Goal: Transaction & Acquisition: Obtain resource

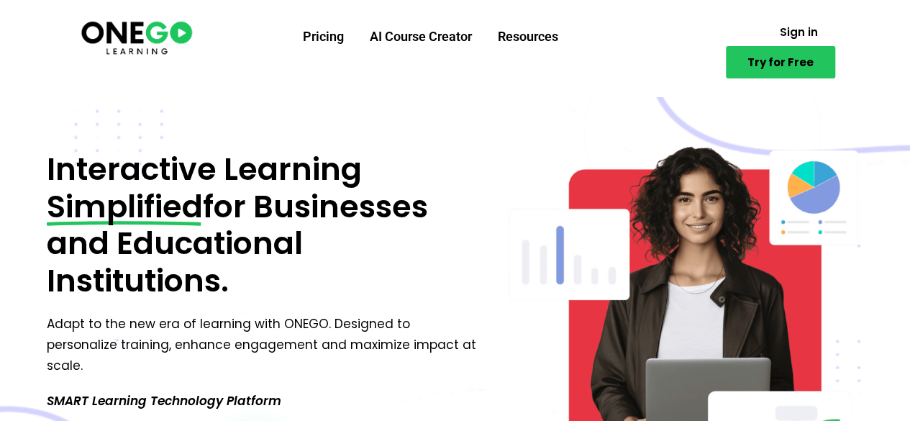
click at [785, 73] on link "Try for Free" at bounding box center [780, 62] width 109 height 32
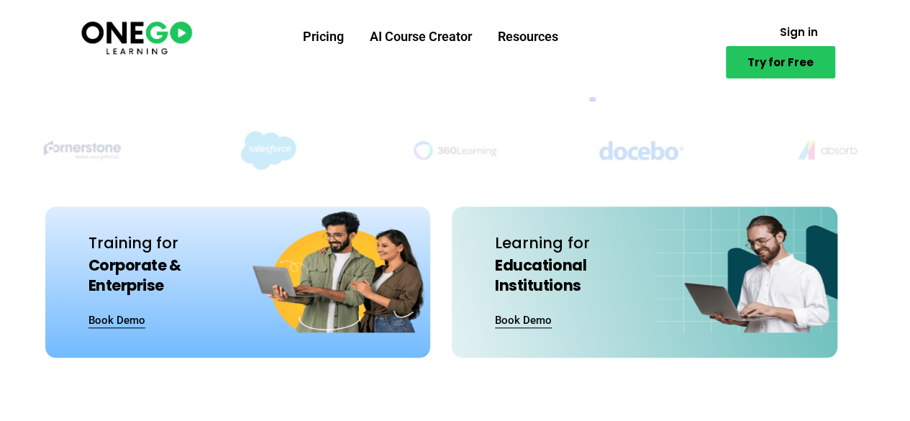
scroll to position [421, 0]
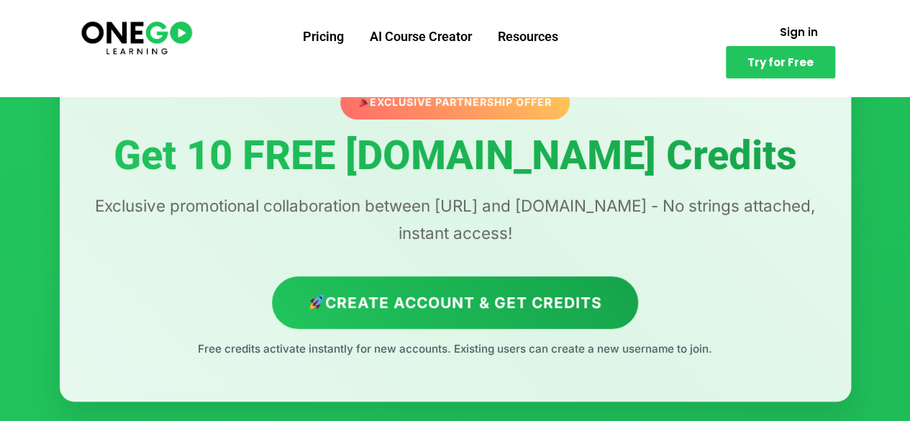
scroll to position [86, 0]
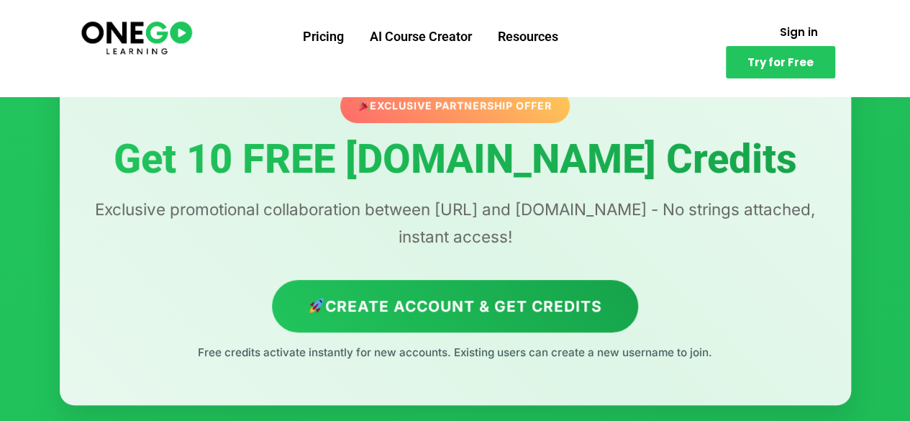
click at [479, 210] on p "Exclusive promotional collaboration between ONEGO.ai and Lovable.dev - No strin…" at bounding box center [454, 223] width 733 height 55
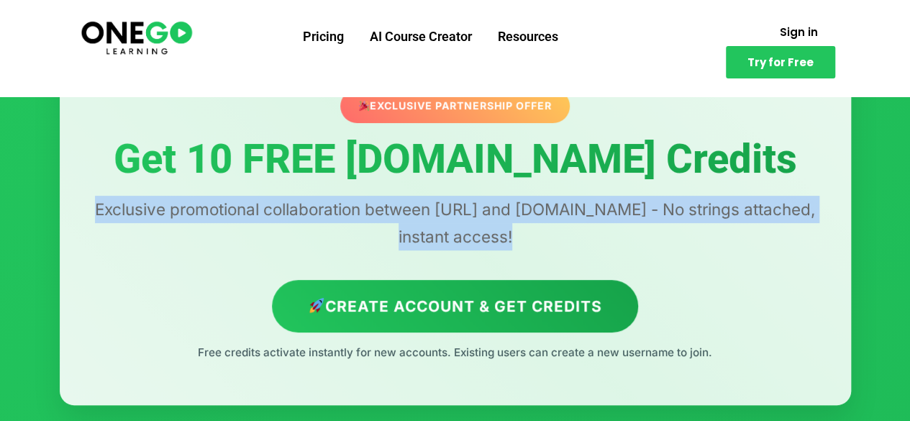
click at [479, 210] on p "Exclusive promotional collaboration between ONEGO.ai and Lovable.dev - No strin…" at bounding box center [454, 223] width 733 height 55
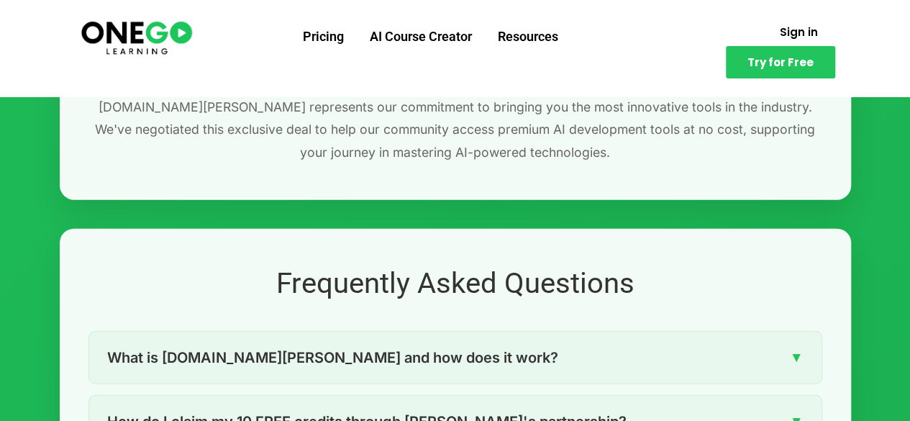
scroll to position [1951, 0]
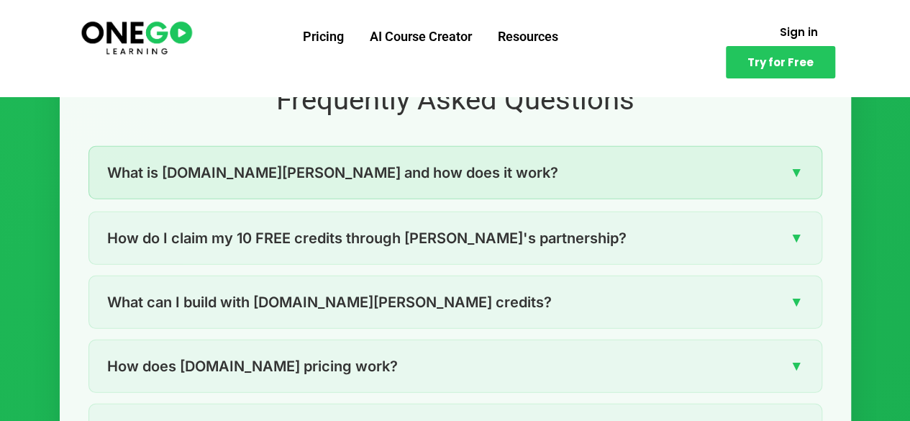
click at [429, 175] on div "What is Lovable.dev and how does it work? ▼" at bounding box center [455, 173] width 732 height 52
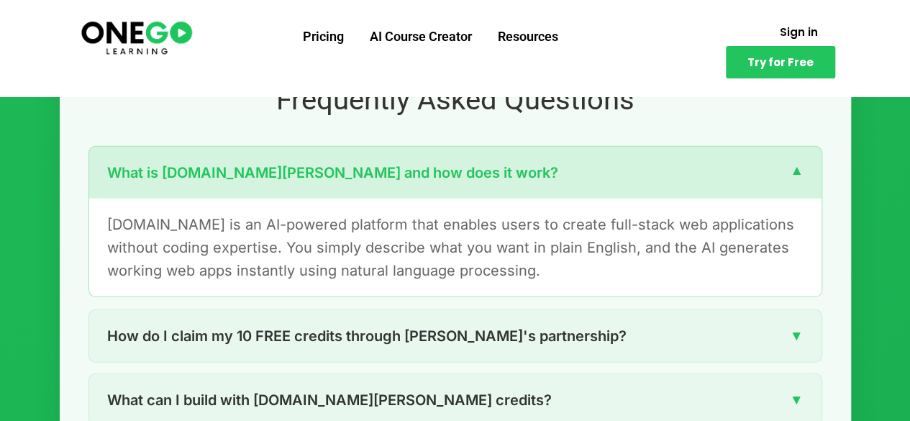
click at [429, 175] on div "What is Lovable.dev and how does it work? ▼" at bounding box center [455, 173] width 732 height 52
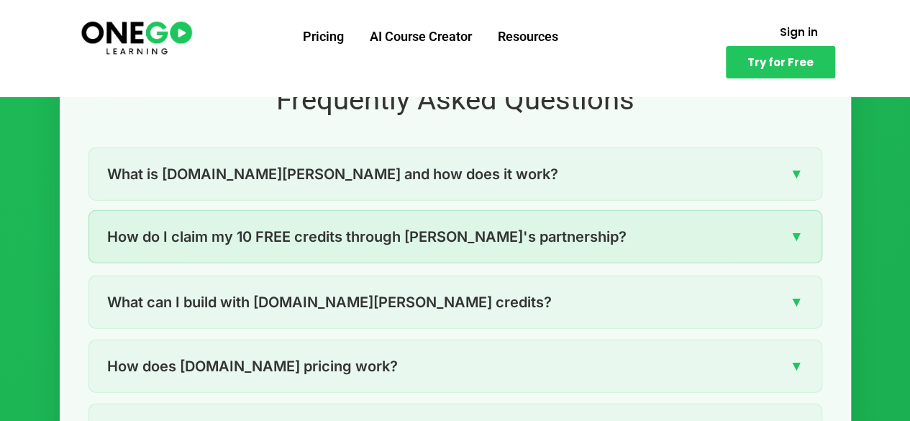
click at [410, 250] on div "How do I claim my 10 FREE credits through ONEGO's partnership? ▼" at bounding box center [455, 237] width 732 height 52
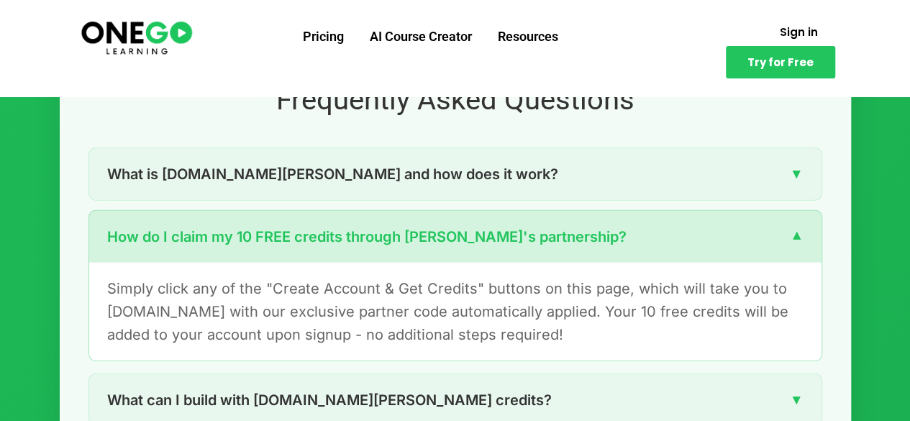
scroll to position [2082, 0]
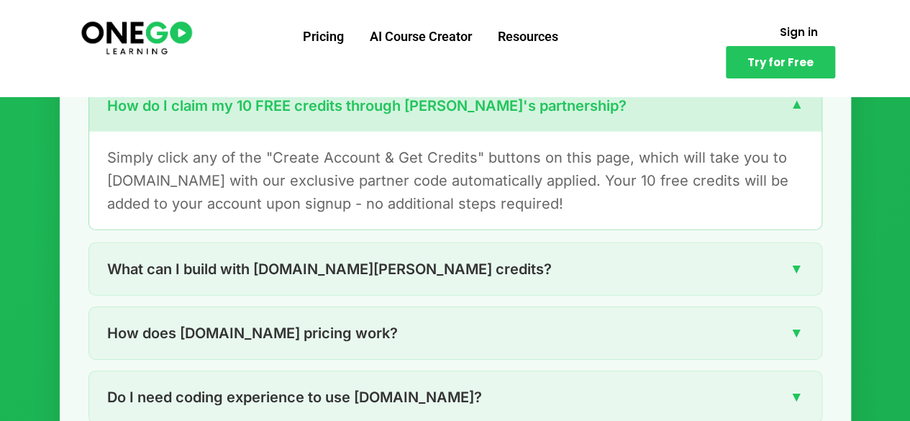
click at [355, 160] on p "Simply click any of the "Create Account & Get Credits" buttons on this page, wh…" at bounding box center [455, 180] width 696 height 69
click at [355, 157] on p "Simply click any of the "Create Account & Get Credits" buttons on this page, wh…" at bounding box center [455, 180] width 696 height 69
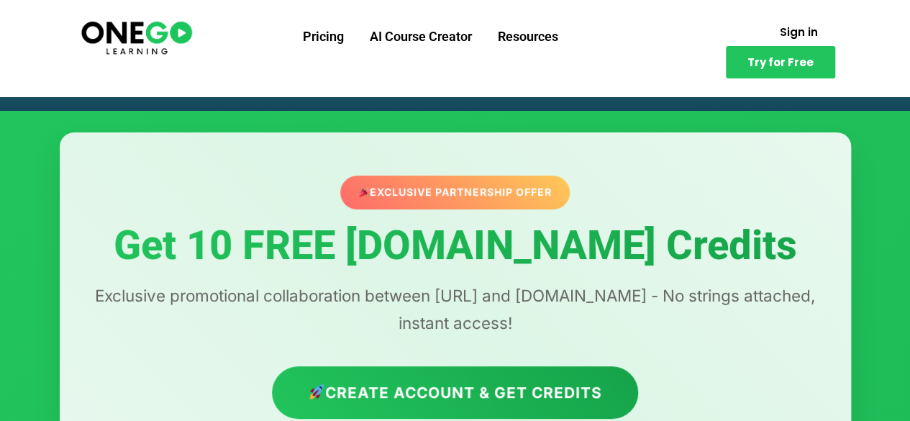
scroll to position [136, 0]
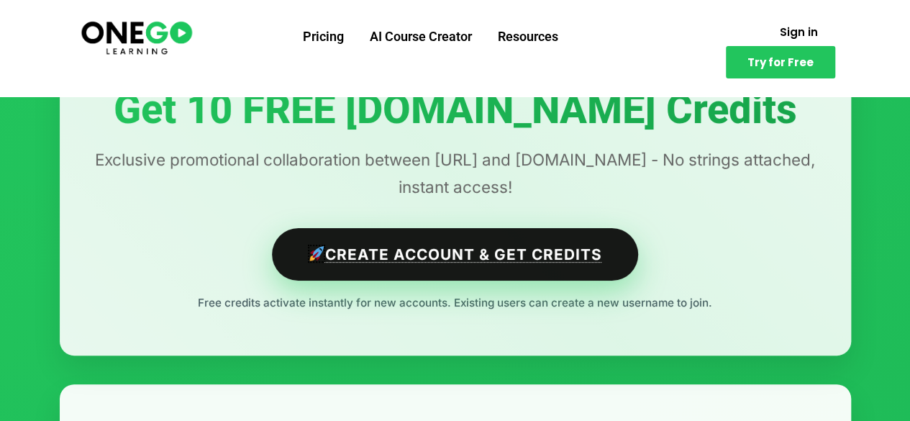
click at [384, 252] on link "Create Account & Get Credits" at bounding box center [455, 254] width 366 height 52
click at [418, 262] on link "Create Account & Get Credits" at bounding box center [455, 254] width 366 height 52
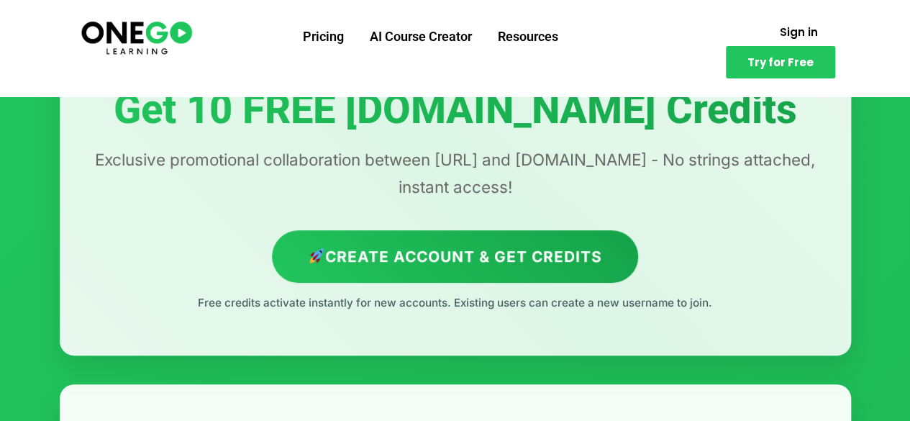
click at [453, 152] on p "Exclusive promotional collaboration between ONEGO.ai and Lovable.dev - No strin…" at bounding box center [454, 173] width 733 height 55
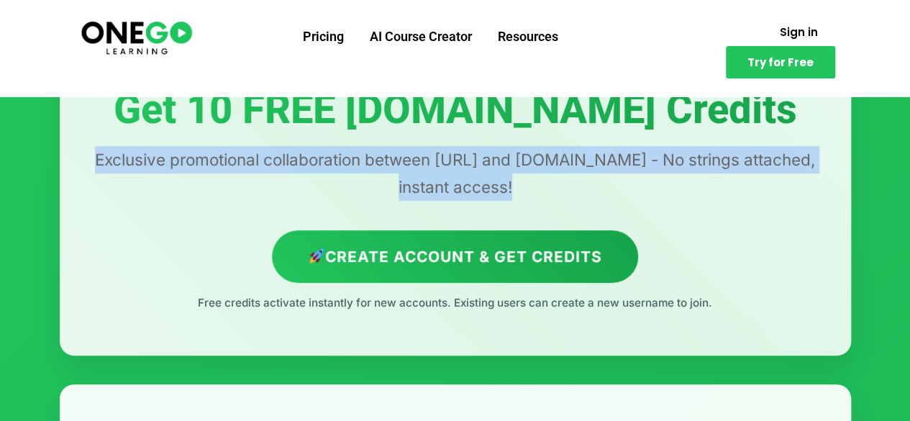
click at [453, 152] on p "Exclusive promotional collaboration between ONEGO.ai and Lovable.dev - No strin…" at bounding box center [454, 173] width 733 height 55
click at [754, 61] on span "Try for Free" at bounding box center [780, 62] width 66 height 11
